Goal: Find specific page/section: Locate a particular part of the current website

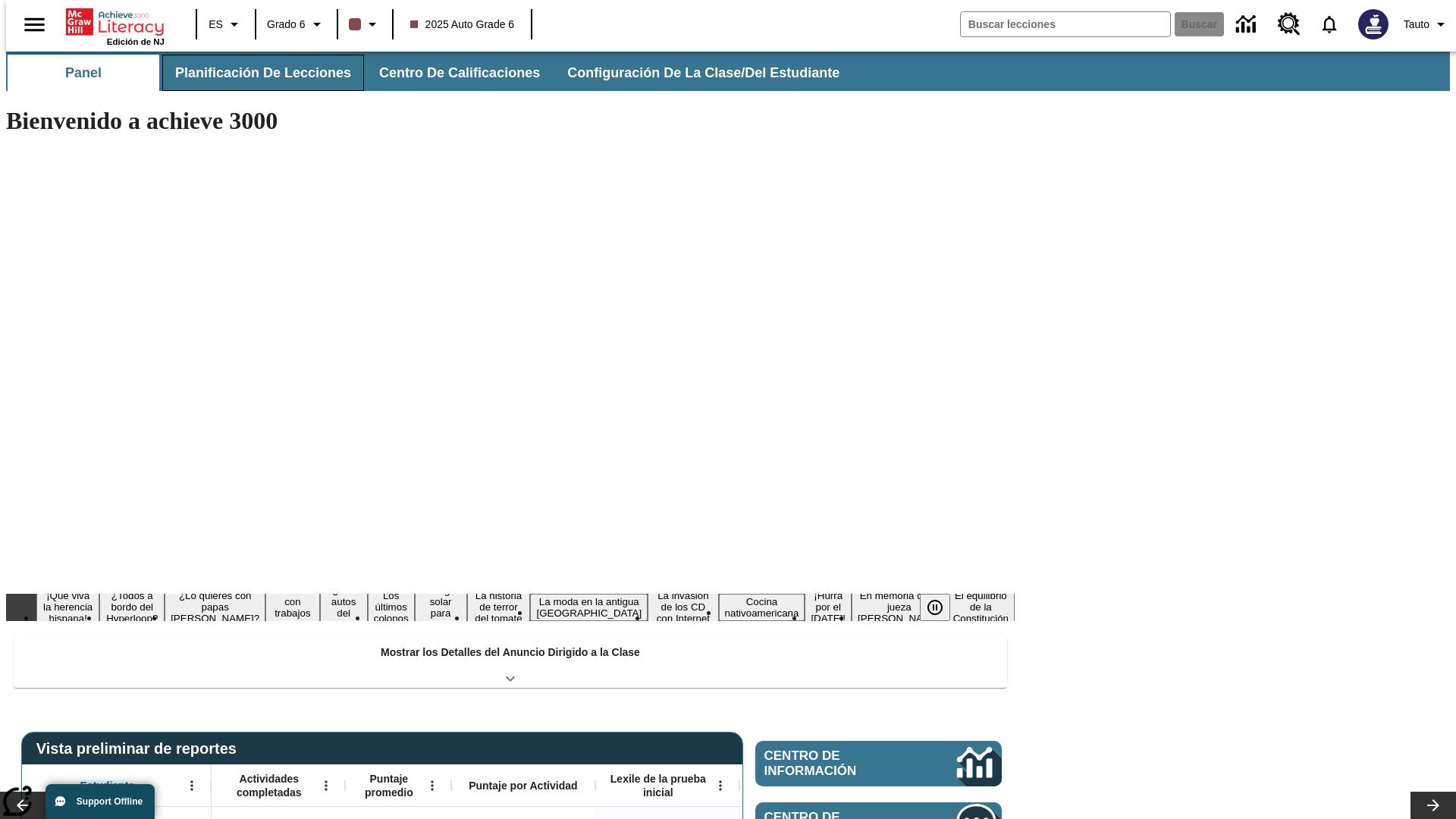
click at [254, 73] on button "Planificación de lecciones" at bounding box center [264, 73] width 202 height 36
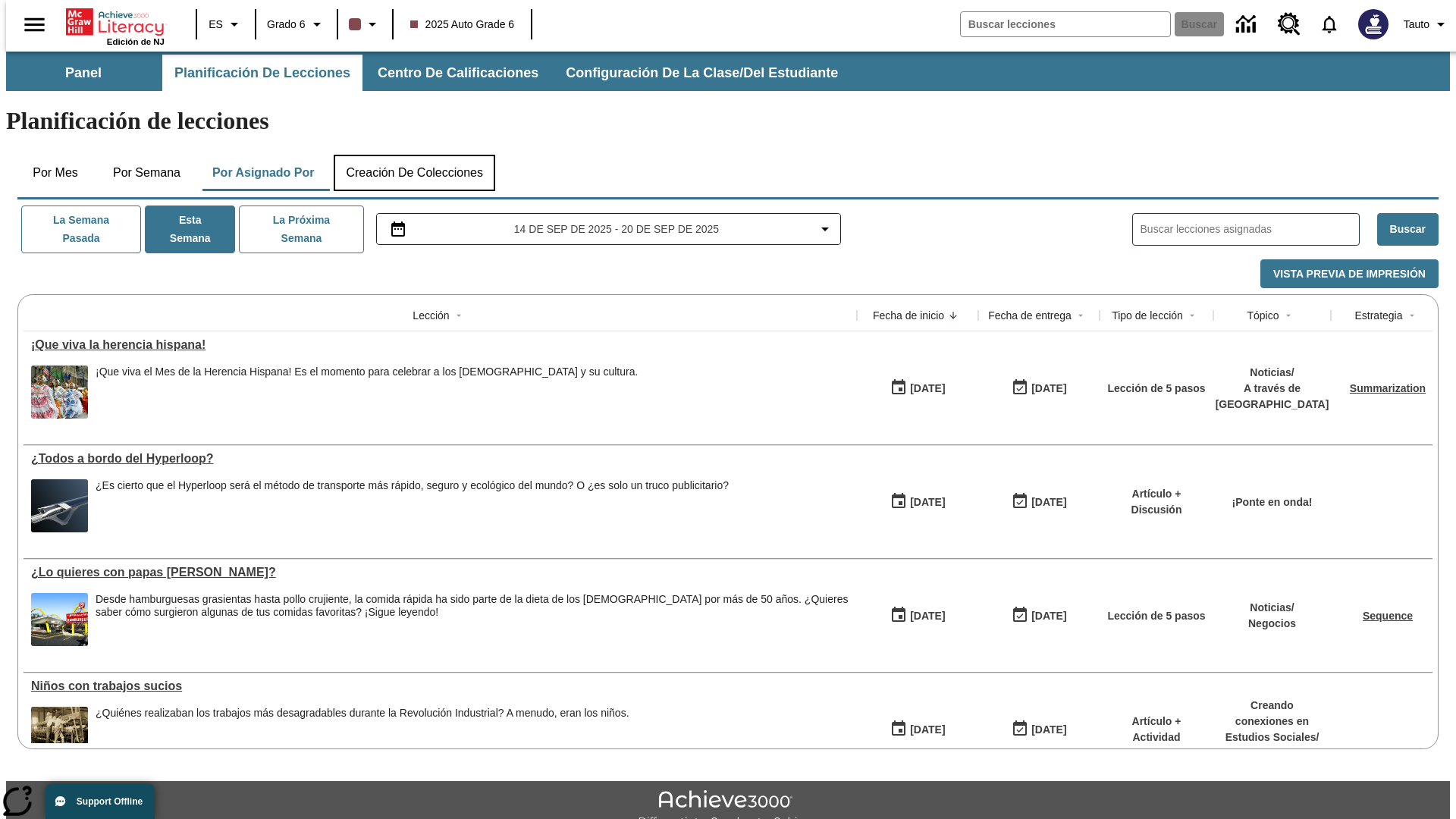
click at [414, 155] on button "Creación de colecciones" at bounding box center [414, 173] width 162 height 36
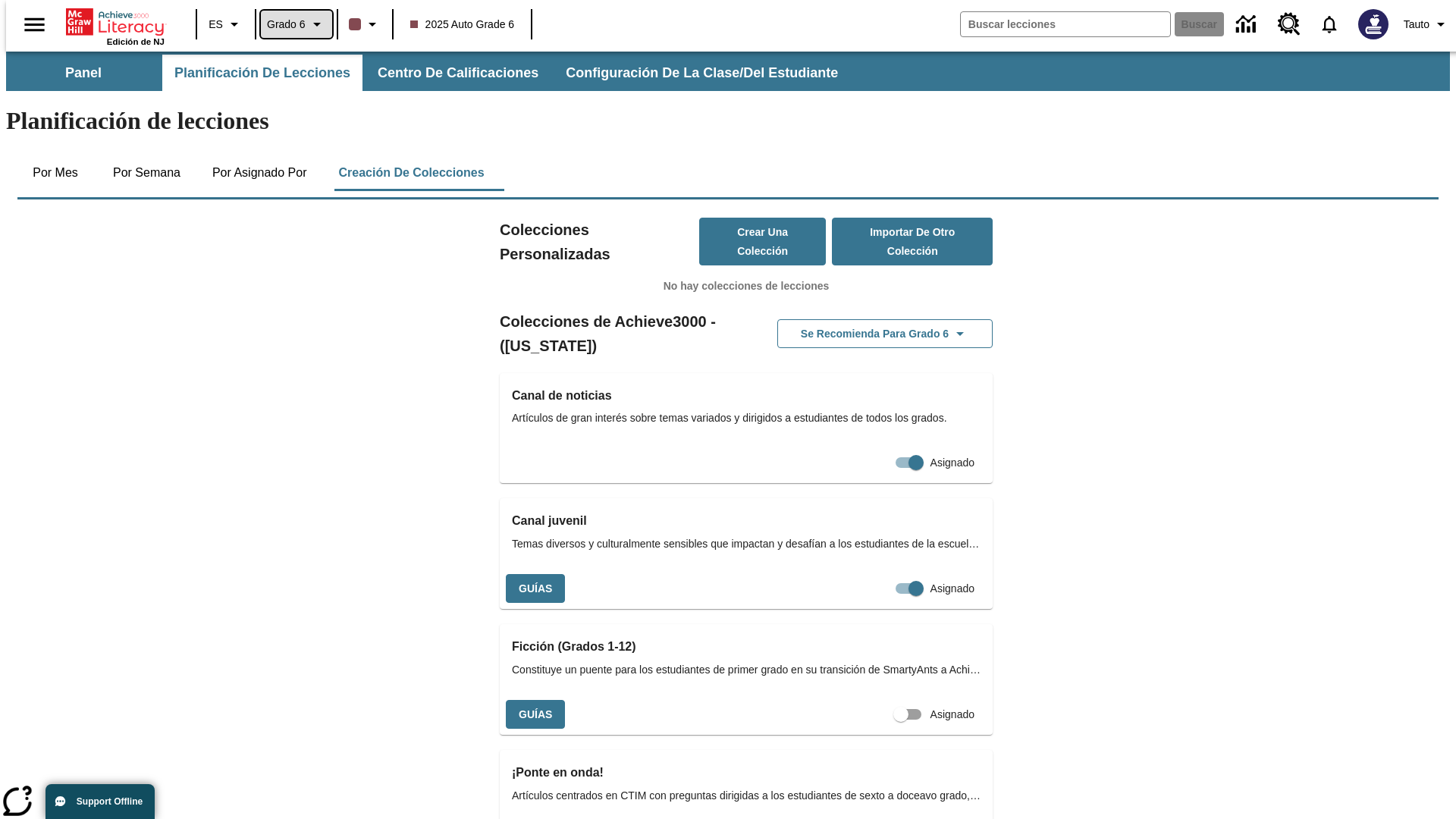
click at [291, 24] on span "Grado 6" at bounding box center [286, 24] width 39 height 16
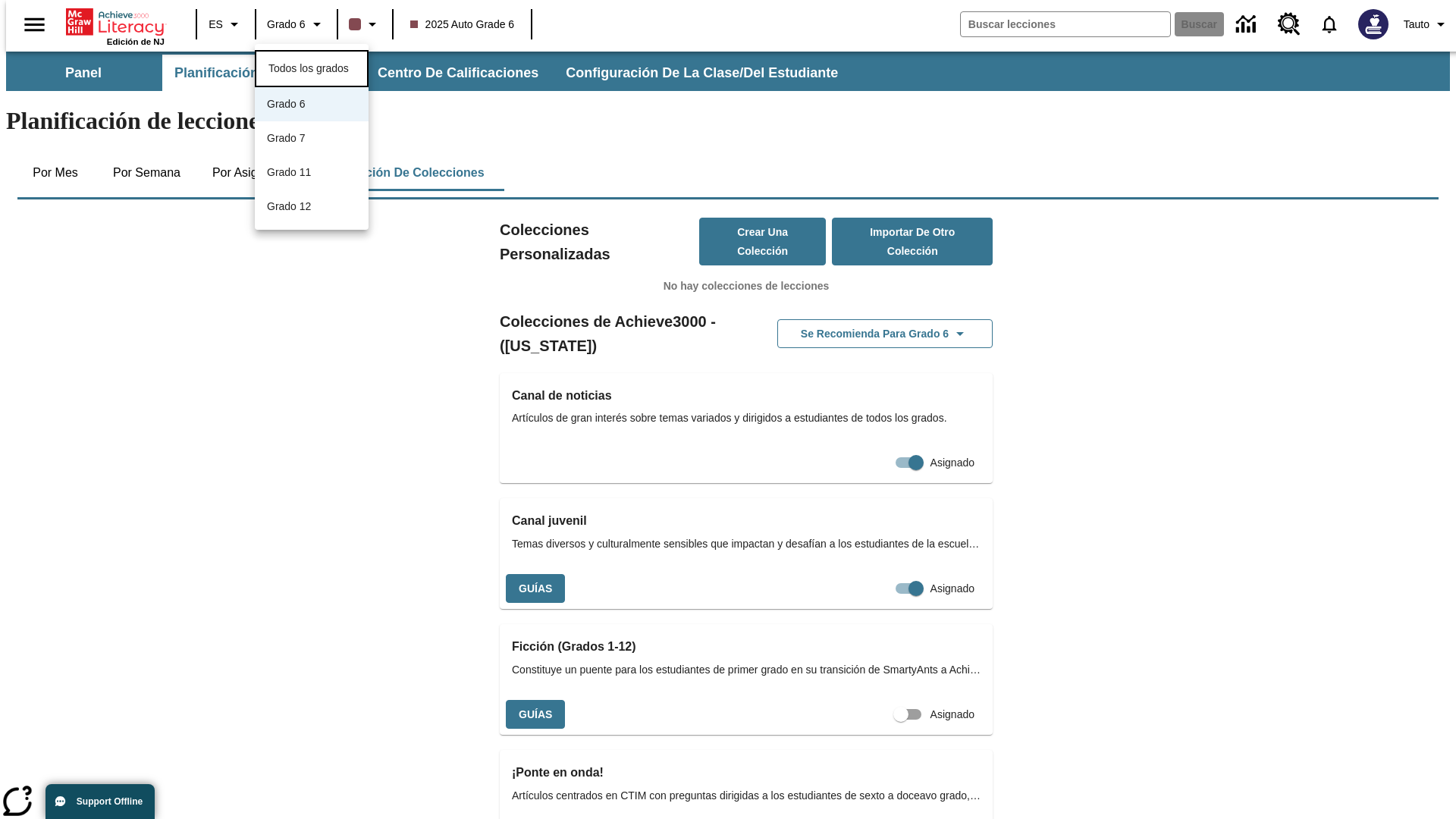
click at [311, 67] on span "Todos los grados" at bounding box center [309, 68] width 81 height 12
